Goal: Information Seeking & Learning: Learn about a topic

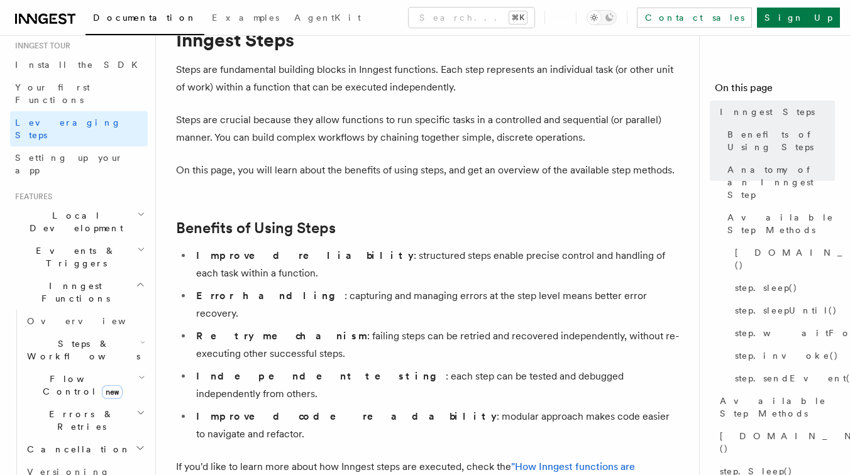
click at [140, 338] on icon "button" at bounding box center [142, 343] width 5 height 10
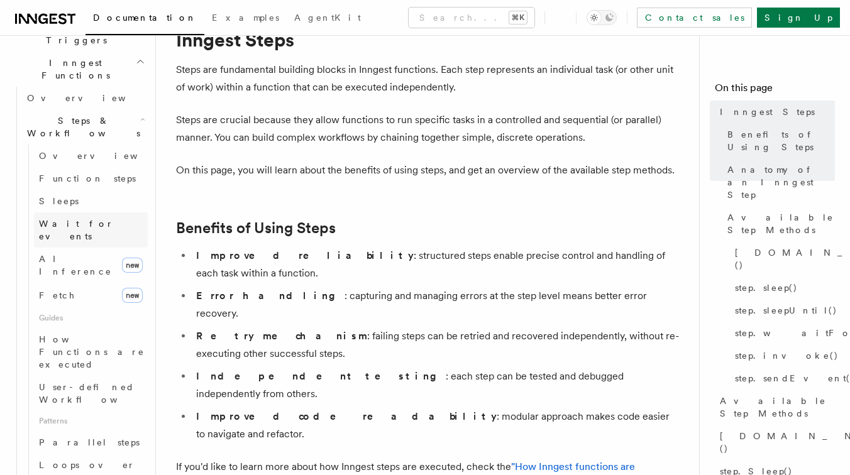
scroll to position [352, 0]
click at [67, 382] on span "User-defined Workflows" at bounding box center [95, 393] width 113 height 23
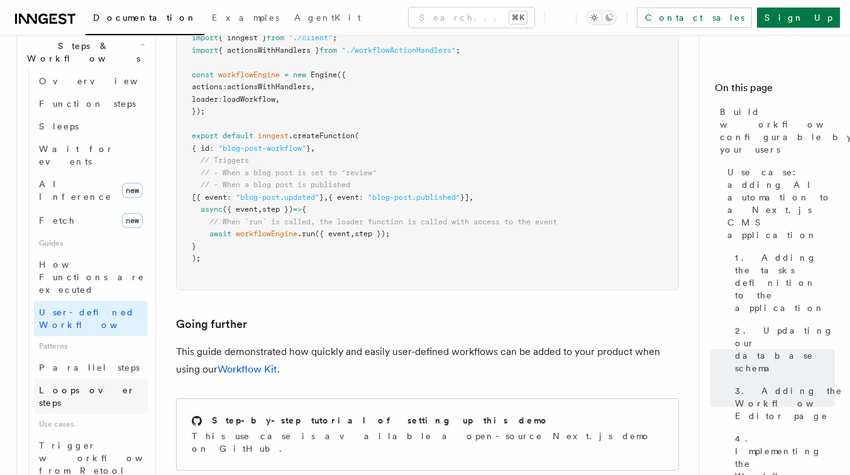
scroll to position [438, 0]
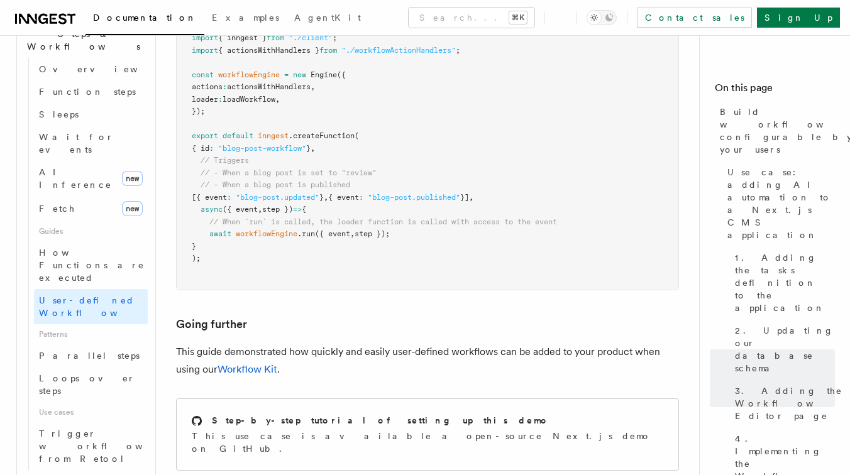
click at [138, 475] on icon "button" at bounding box center [141, 480] width 7 height 10
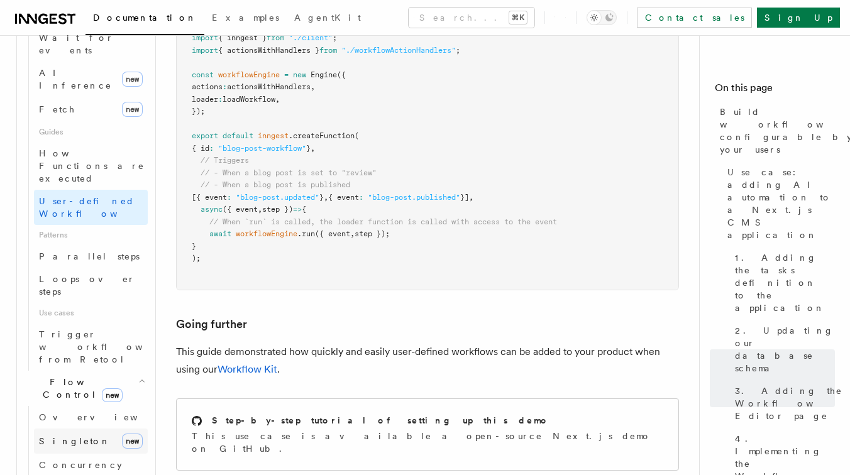
scroll to position [585, 0]
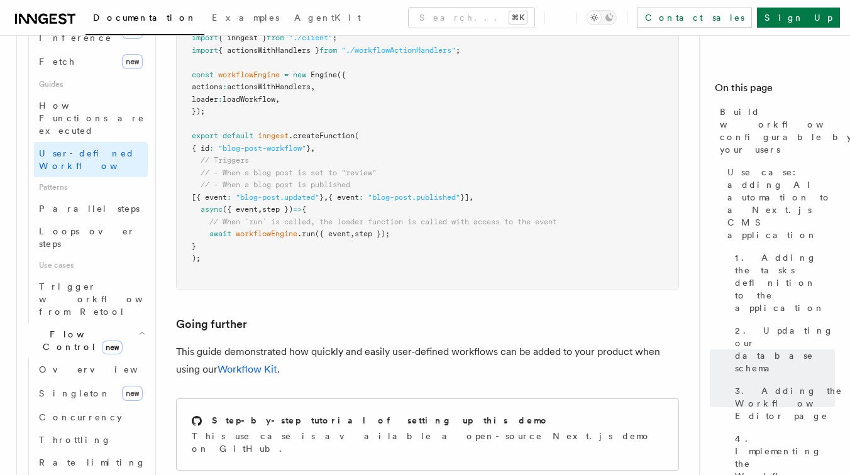
click at [140, 328] on icon "button" at bounding box center [141, 333] width 7 height 10
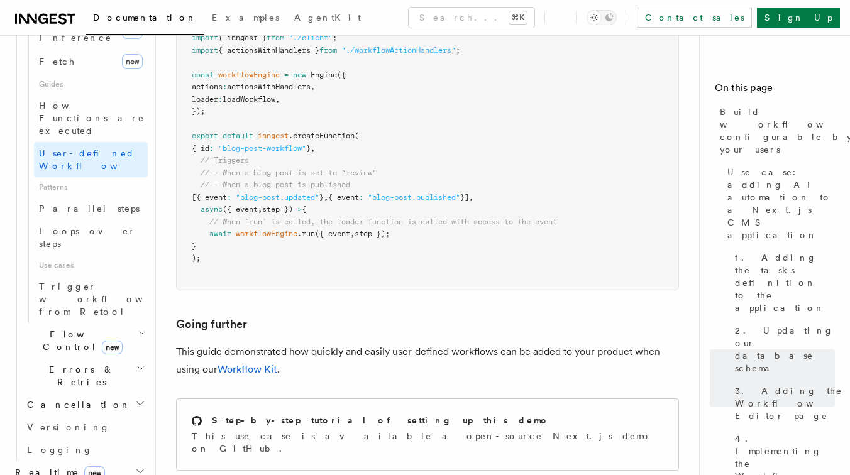
click at [141, 364] on icon "button" at bounding box center [140, 369] width 9 height 10
click at [142, 399] on icon "button" at bounding box center [140, 404] width 10 height 10
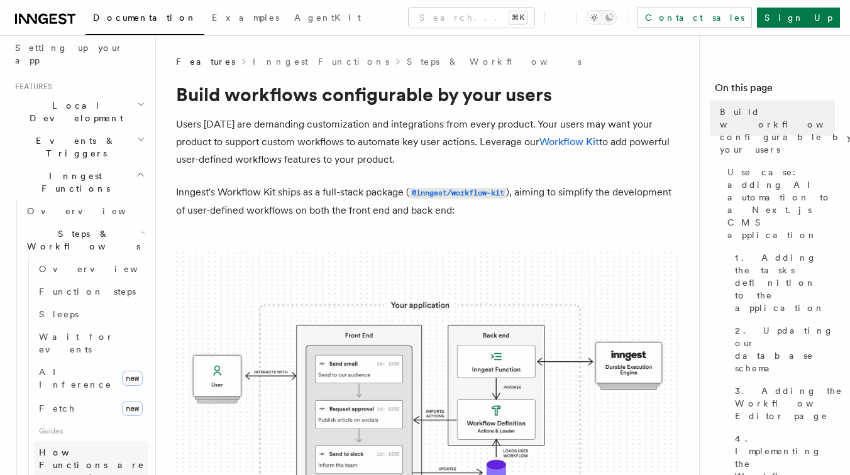
scroll to position [233, 0]
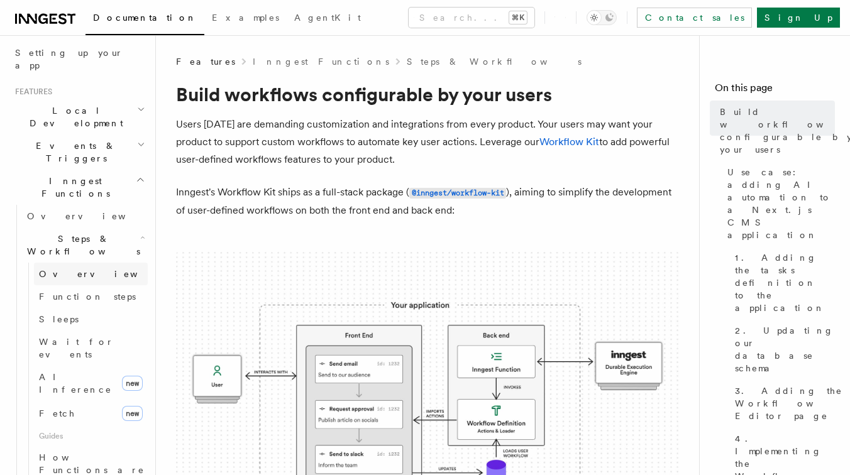
click at [65, 269] on span "Overview" at bounding box center [104, 274] width 130 height 10
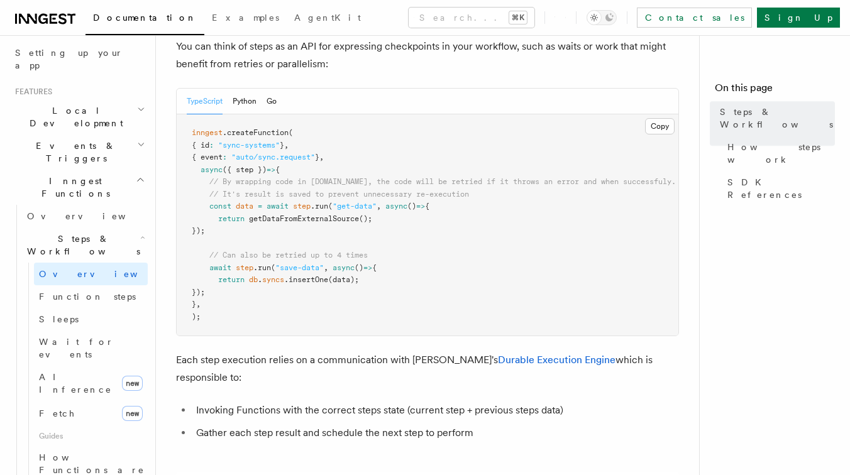
scroll to position [616, 0]
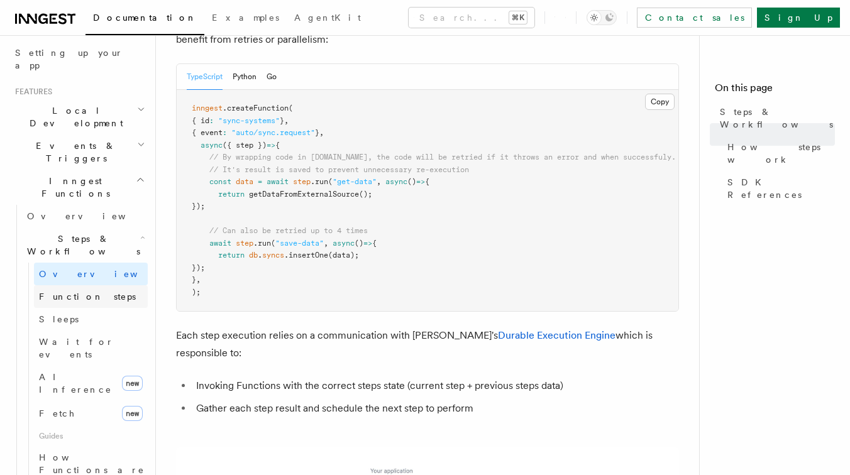
click at [108, 286] on link "Function steps" at bounding box center [91, 297] width 114 height 23
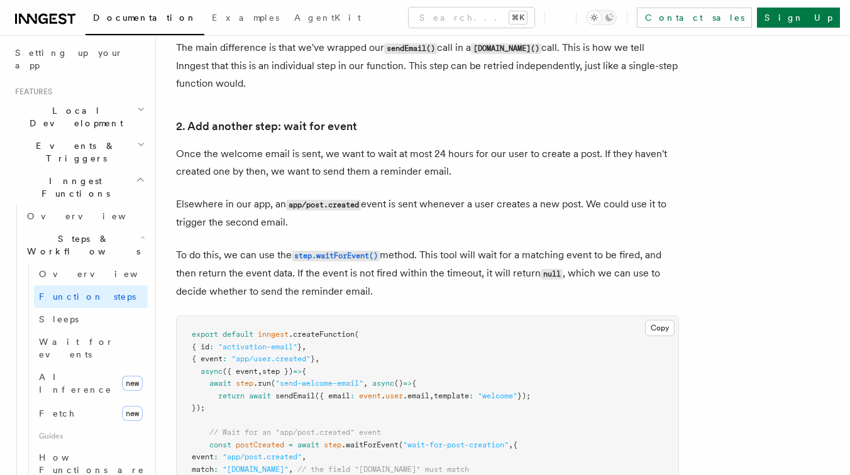
scroll to position [1087, 0]
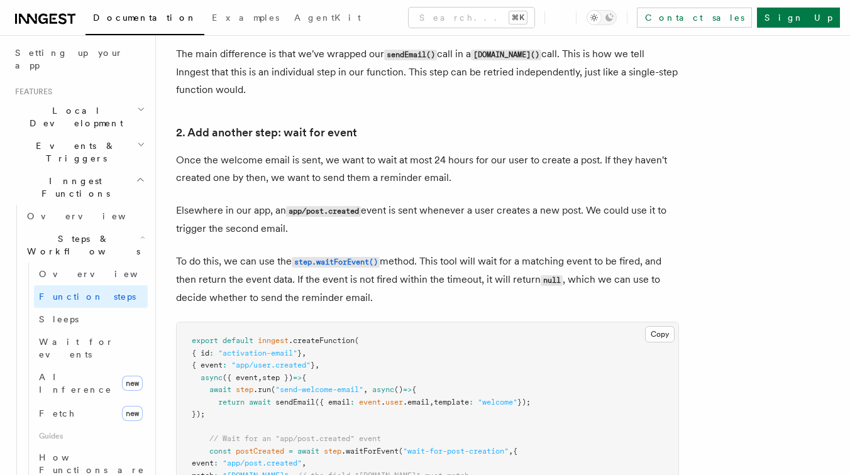
click at [345, 164] on p "Once the welcome email is sent, we want to wait at most 24 hours for our user t…" at bounding box center [427, 169] width 503 height 35
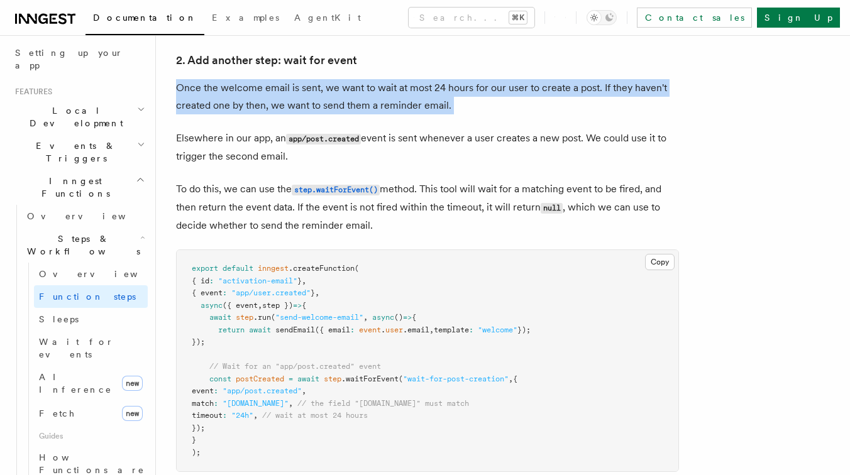
scroll to position [1165, 0]
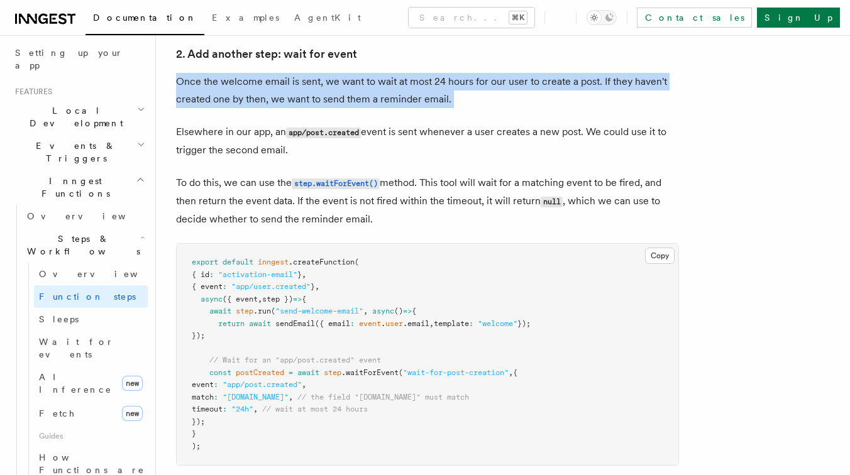
click at [271, 148] on p "Elsewhere in our app, an app/post.created event is sent whenever a user creates…" at bounding box center [427, 141] width 503 height 36
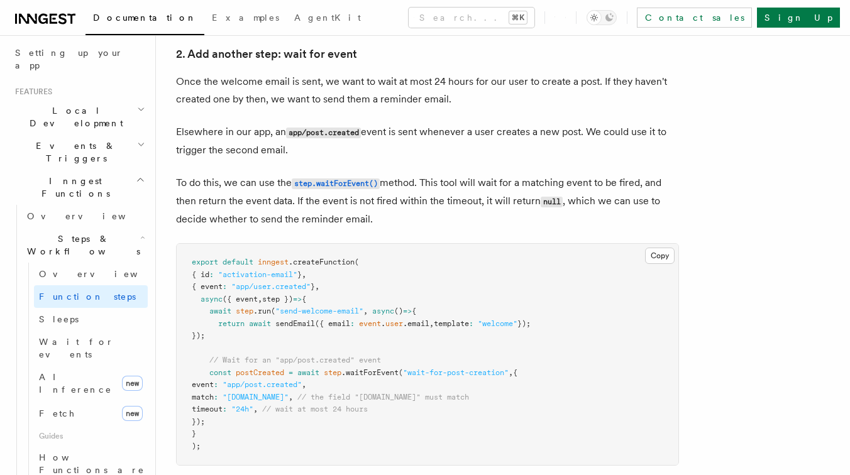
click at [271, 148] on p "Elsewhere in our app, an app/post.created event is sent whenever a user creates…" at bounding box center [427, 141] width 503 height 36
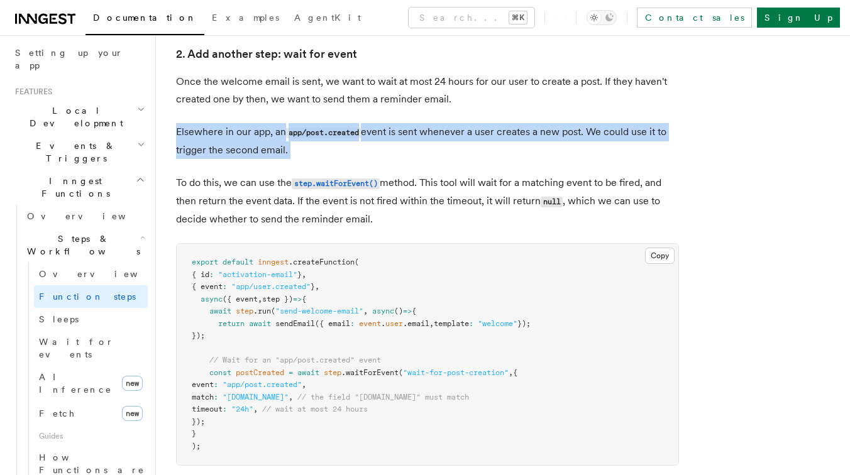
click at [271, 148] on p "Elsewhere in our app, an app/post.created event is sent whenever a user creates…" at bounding box center [427, 141] width 503 height 36
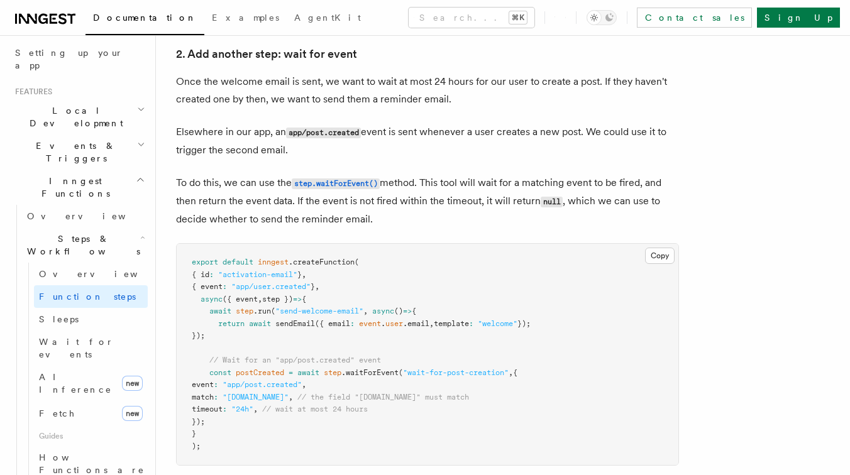
click at [271, 148] on p "Elsewhere in our app, an app/post.created event is sent whenever a user creates…" at bounding box center [427, 141] width 503 height 36
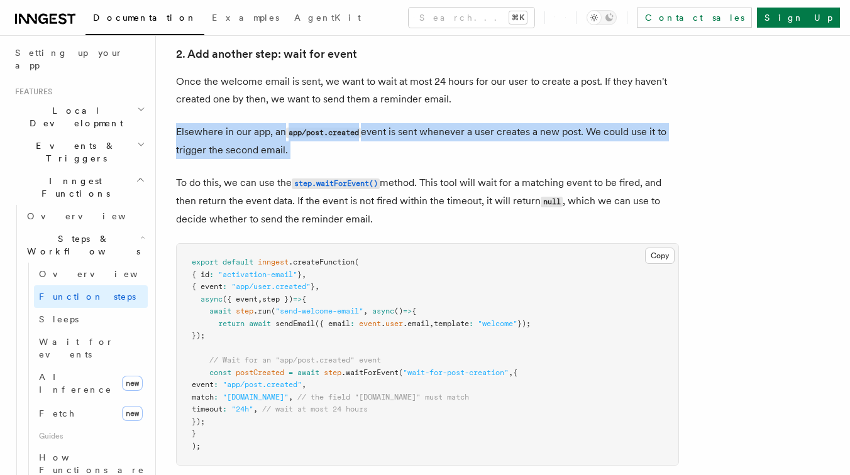
click at [289, 189] on p "To do this, we can use the step.waitForEvent() method. This tool will wait for …" at bounding box center [427, 201] width 503 height 54
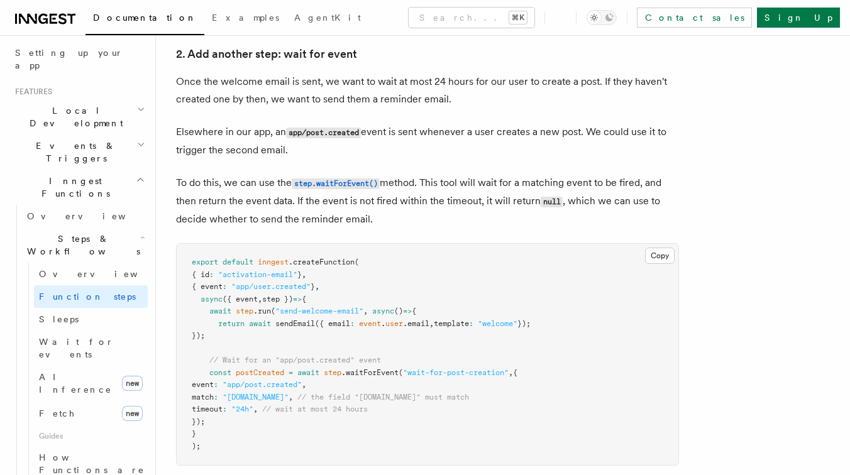
click at [289, 189] on p "To do this, we can use the step.waitForEvent() method. This tool will wait for …" at bounding box center [427, 201] width 503 height 54
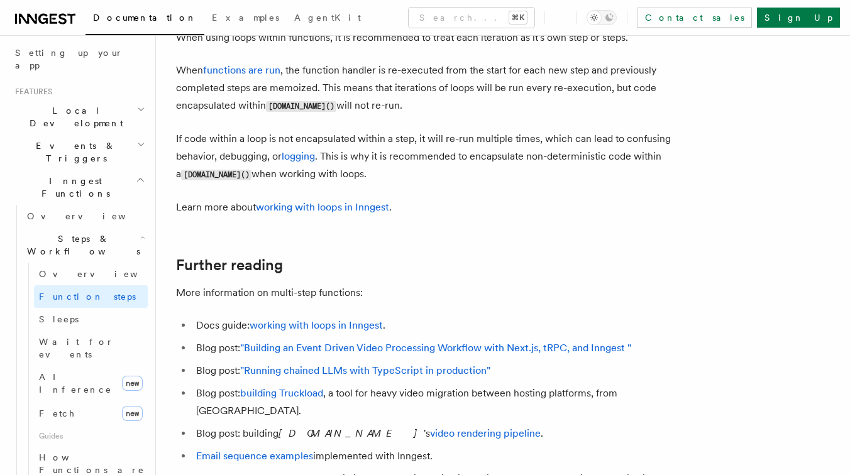
scroll to position [4215, 0]
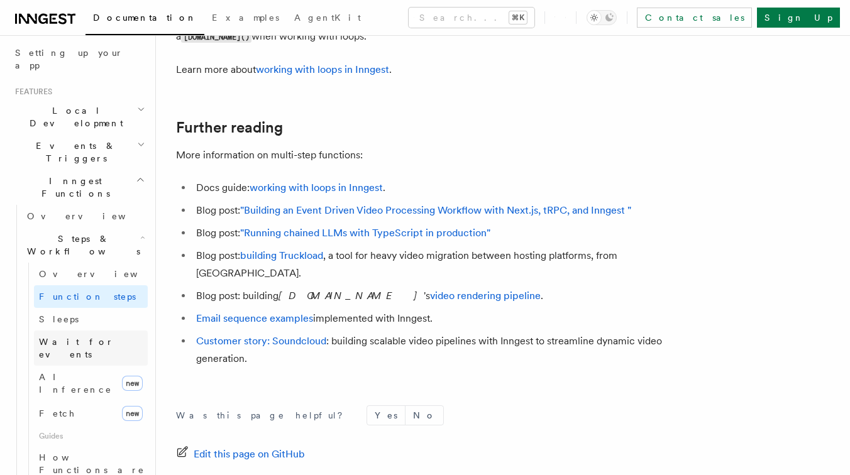
click at [123, 331] on link "Wait for events" at bounding box center [91, 348] width 114 height 35
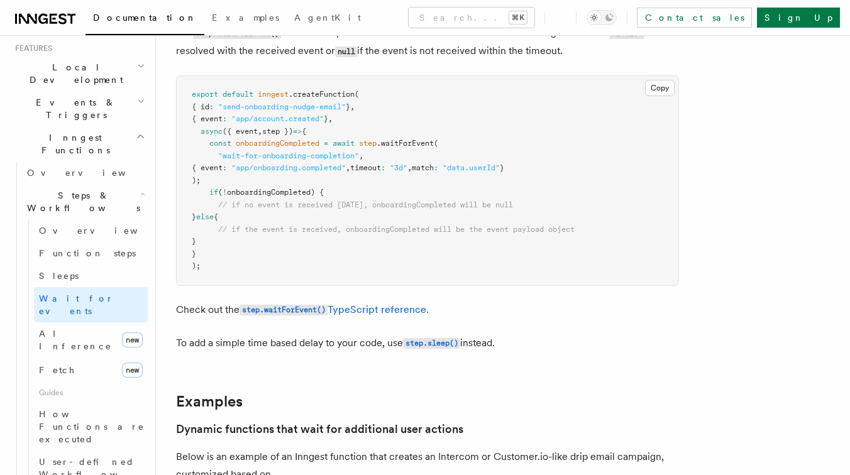
scroll to position [286, 0]
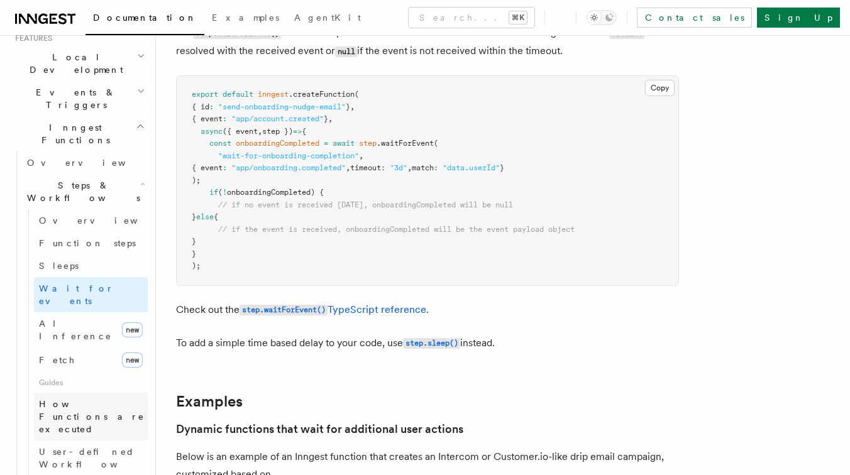
click at [99, 399] on span "How Functions are executed" at bounding box center [92, 416] width 106 height 35
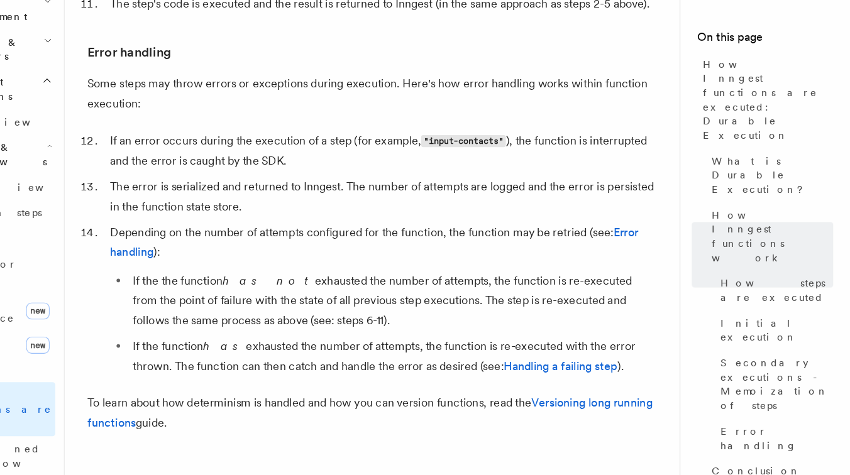
scroll to position [2158, 0]
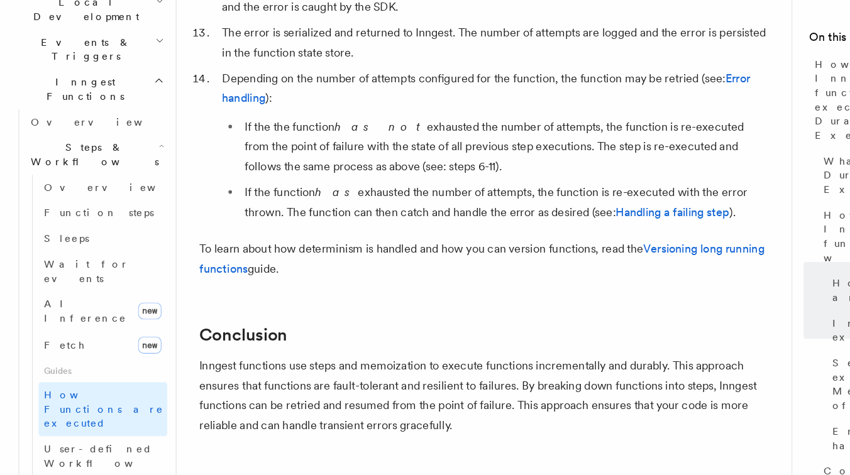
click at [115, 447] on span "User-defined Workflows" at bounding box center [95, 458] width 113 height 23
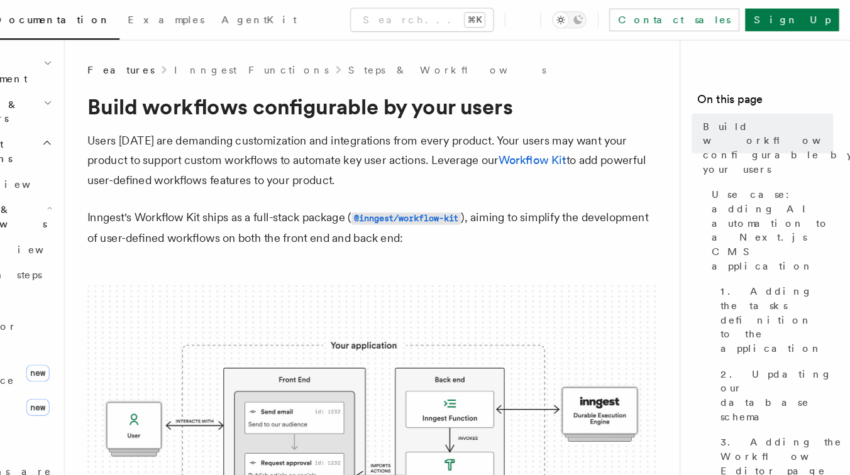
click at [391, 133] on p "Users today are demanding customization and integrations from every product. Yo…" at bounding box center [427, 142] width 503 height 53
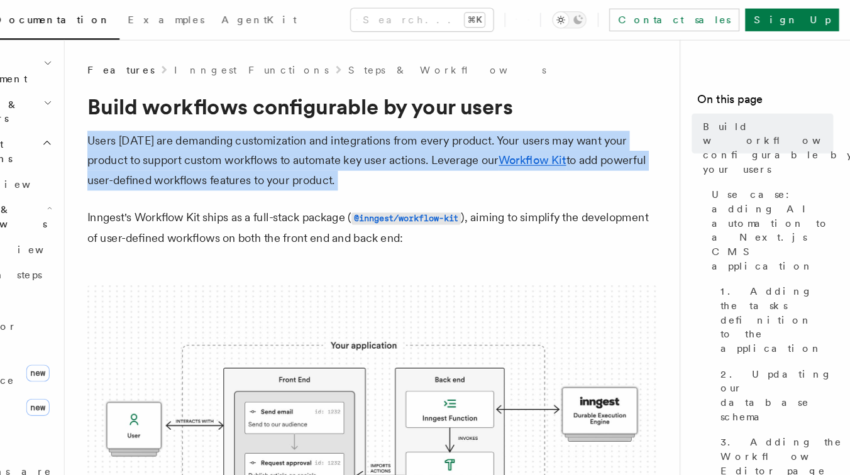
click at [420, 134] on p "Users today are demanding customization and integrations from every product. Yo…" at bounding box center [427, 142] width 503 height 53
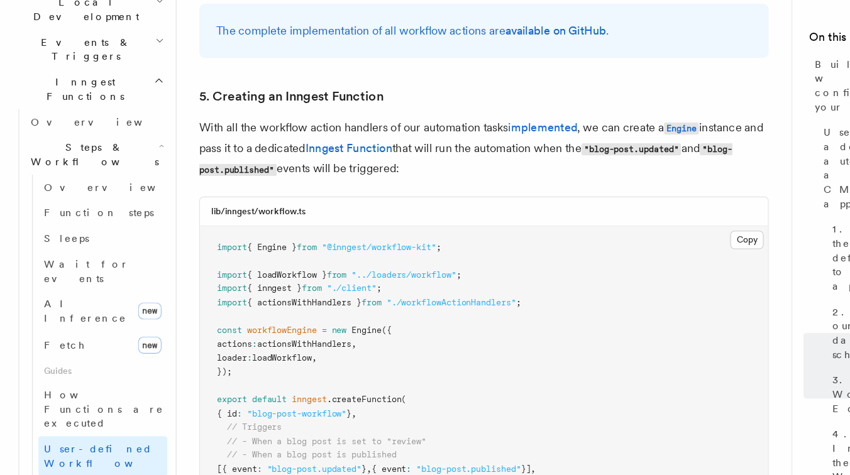
scroll to position [5427, 0]
click at [271, 354] on span "actionsWithHandlers" at bounding box center [269, 358] width 84 height 9
click at [262, 367] on span "loadWorkflow" at bounding box center [249, 371] width 53 height 9
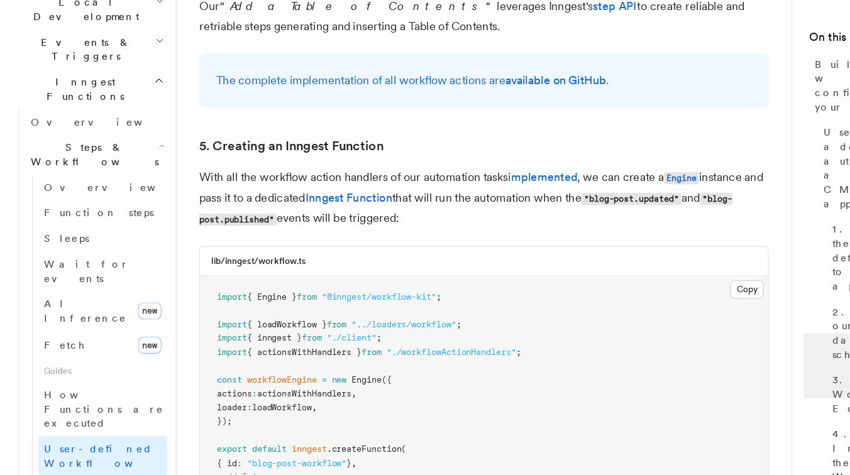
scroll to position [5382, 0]
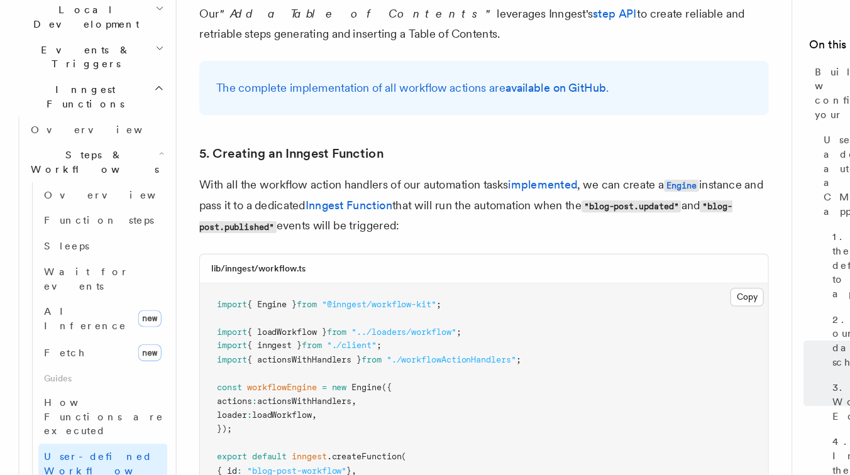
click at [257, 299] on pre "import { Engine } from "@inngest/workflow-kit" ; import { loadWorkflow } from "…" at bounding box center [428, 453] width 502 height 308
click at [263, 411] on span "loadWorkflow" at bounding box center [249, 415] width 53 height 9
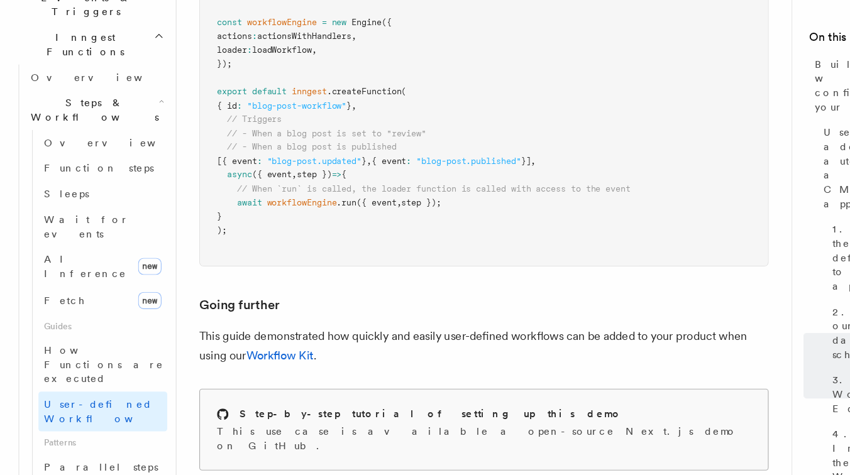
scroll to position [5698, 0]
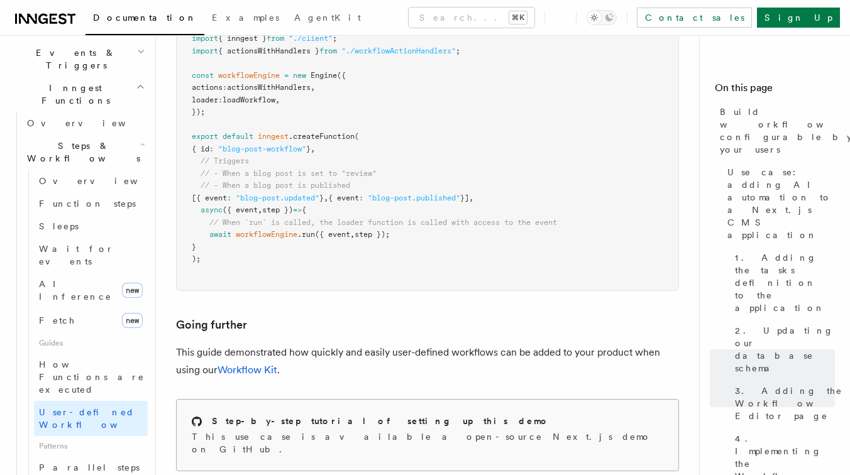
click at [290, 415] on h2 "Step-by-step tutorial of setting up this demo" at bounding box center [381, 421] width 338 height 13
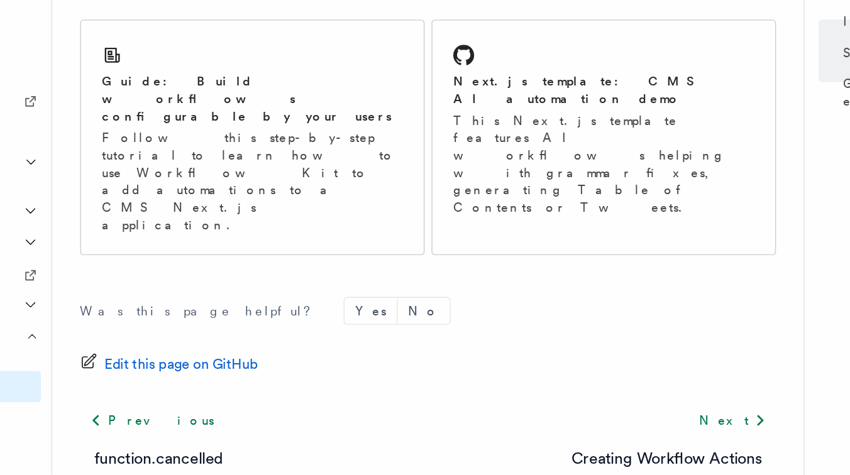
scroll to position [860, 0]
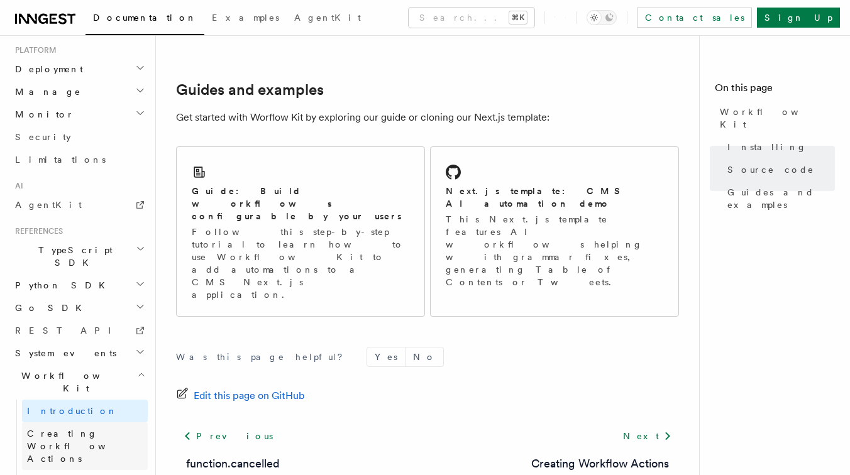
click at [137, 423] on link "Creating Workflow Actions" at bounding box center [85, 447] width 126 height 48
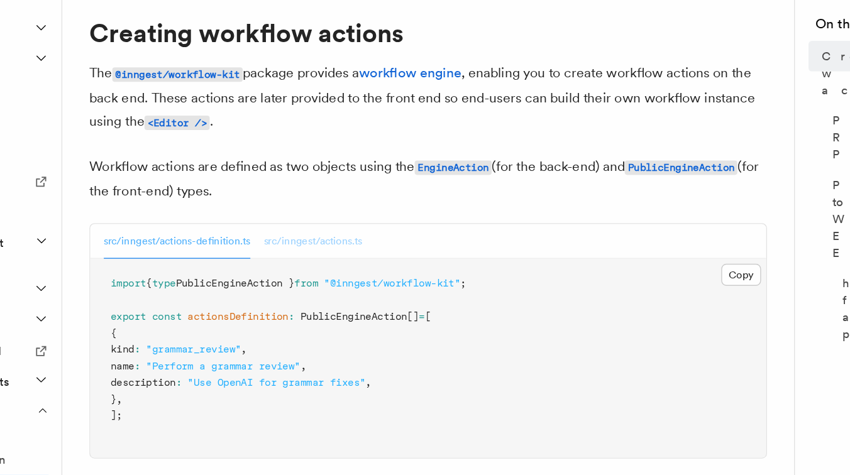
click at [328, 258] on button "src/inngest/actions.ts" at bounding box center [342, 249] width 73 height 26
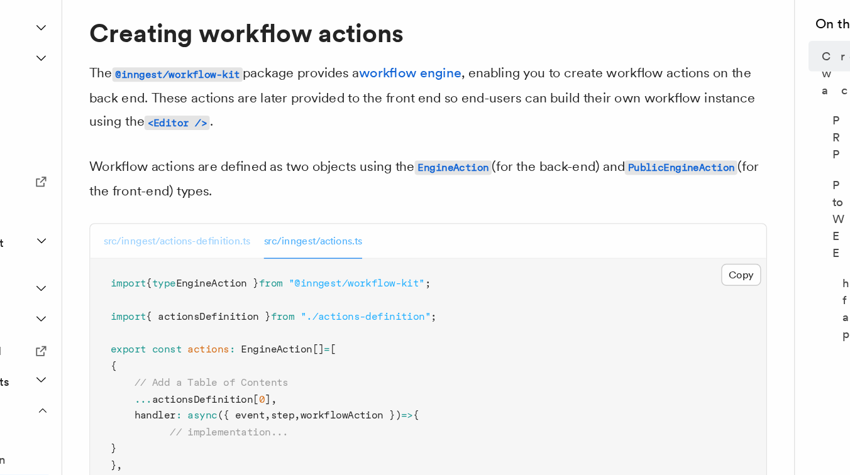
click at [272, 246] on button "src/inngest/actions-definition.ts" at bounding box center [241, 249] width 109 height 26
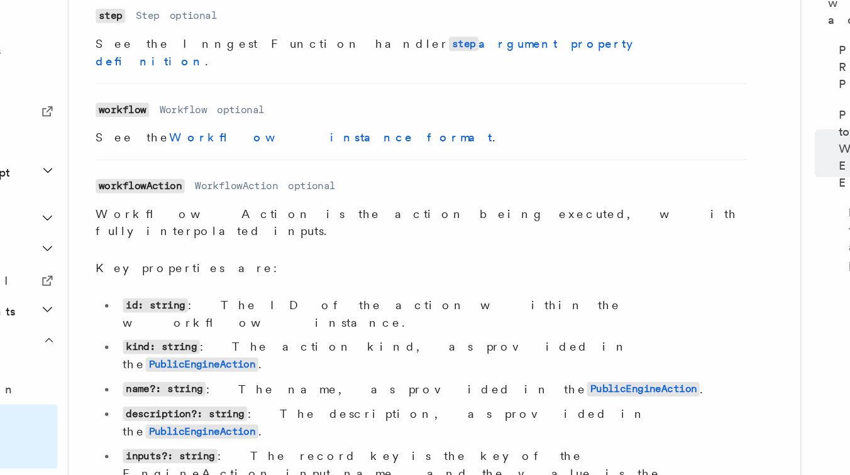
scroll to position [1711, 0]
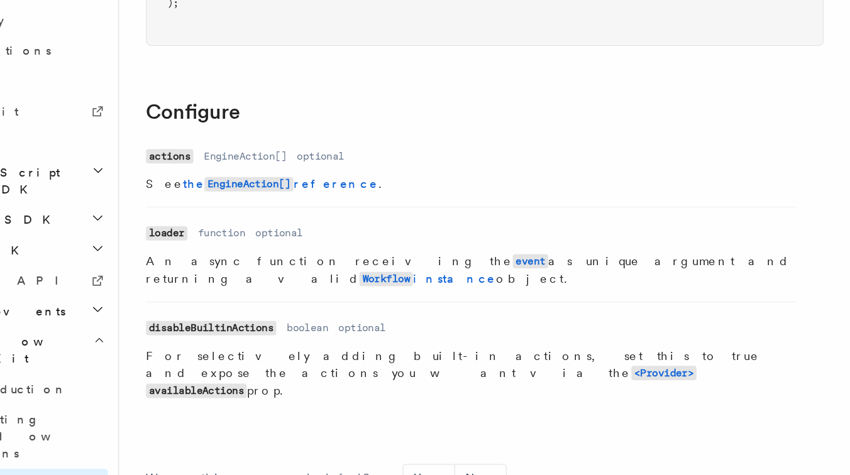
scroll to position [503, 0]
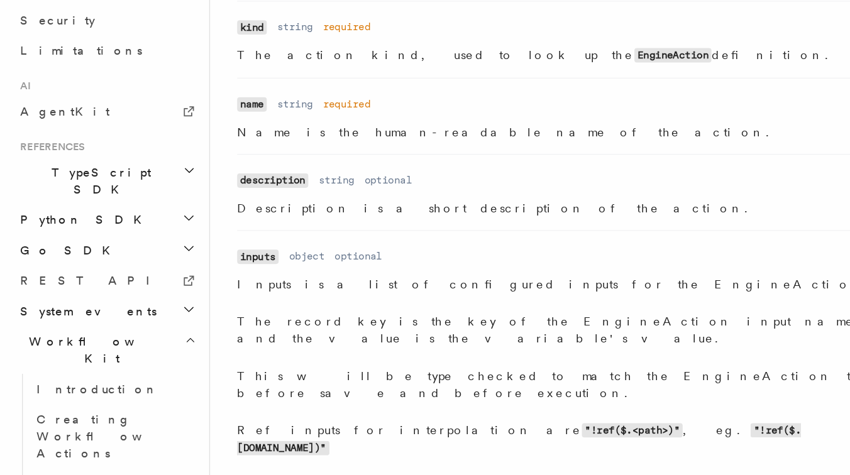
scroll to position [1079, 0]
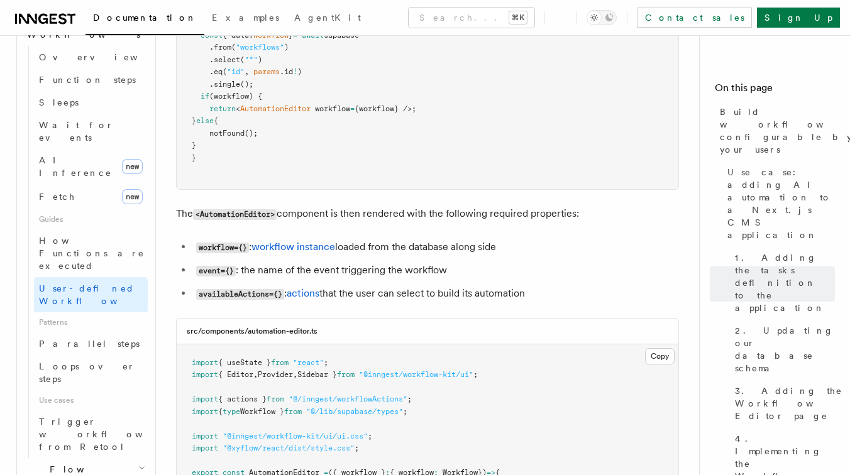
scroll to position [3088, 0]
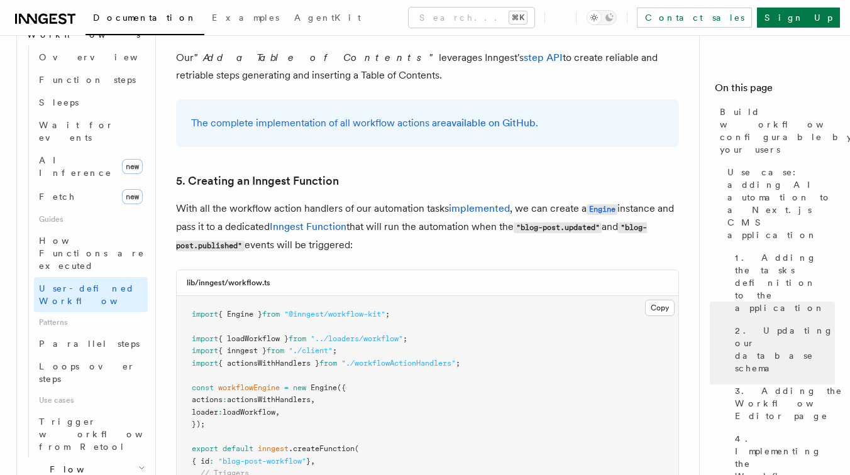
scroll to position [5459, 0]
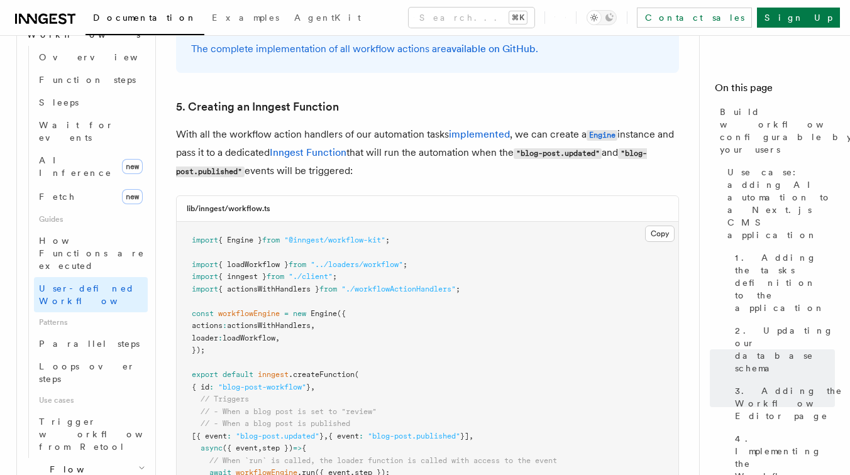
click at [426, 222] on pre "import { Engine } from "@inngest/workflow-kit" ; import { loadWorkflow } from "…" at bounding box center [428, 376] width 502 height 308
